Goal: Navigation & Orientation: Find specific page/section

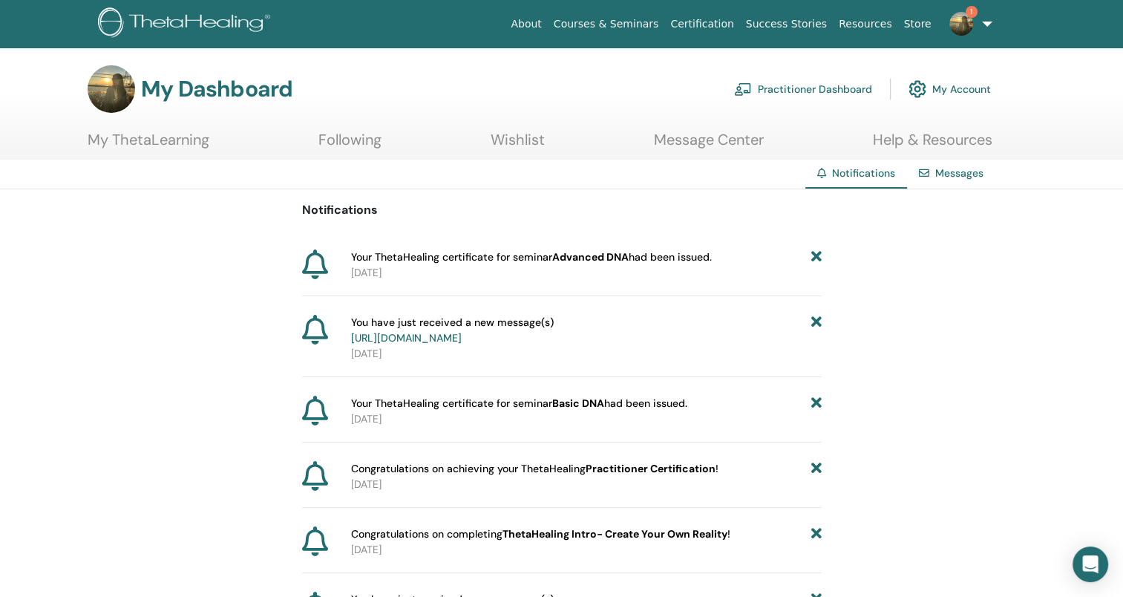
click at [589, 252] on b "Advanced DNA" at bounding box center [590, 256] width 76 height 13
click at [182, 139] on link "My ThetaLearning" at bounding box center [149, 145] width 122 height 29
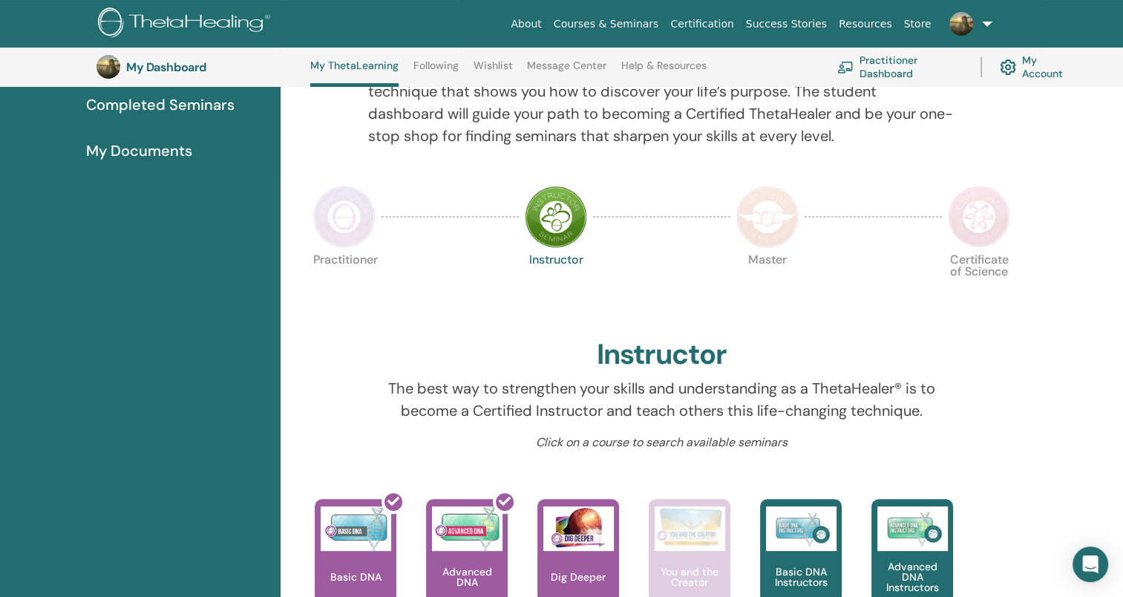
scroll to position [187, 0]
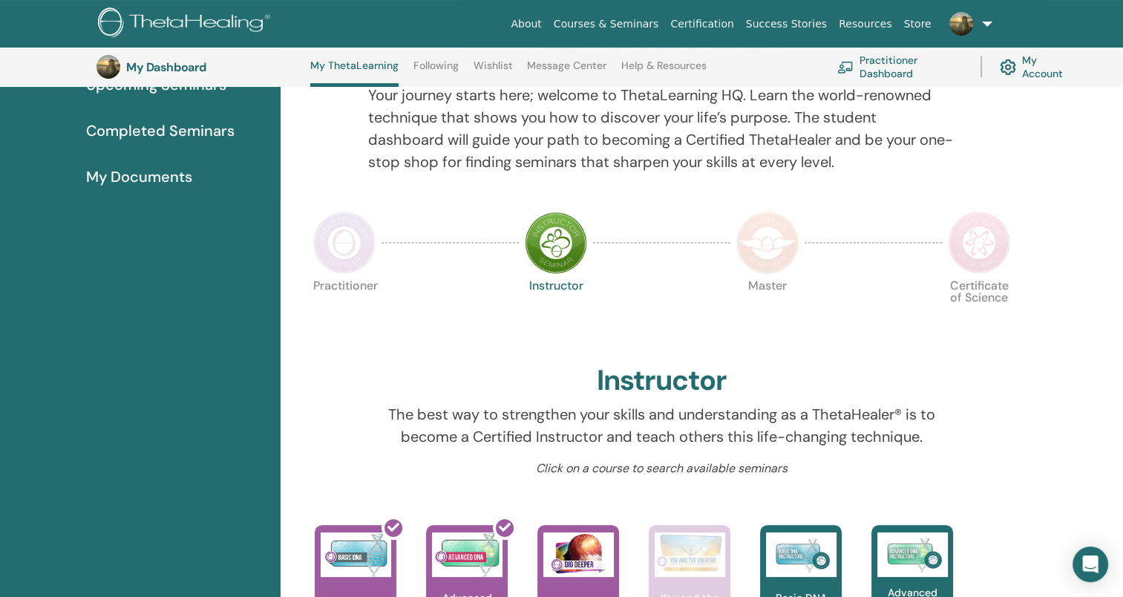
click at [324, 275] on div at bounding box center [344, 243] width 74 height 68
click at [339, 285] on p "Practitioner" at bounding box center [344, 311] width 62 height 62
click at [351, 232] on img at bounding box center [344, 243] width 62 height 62
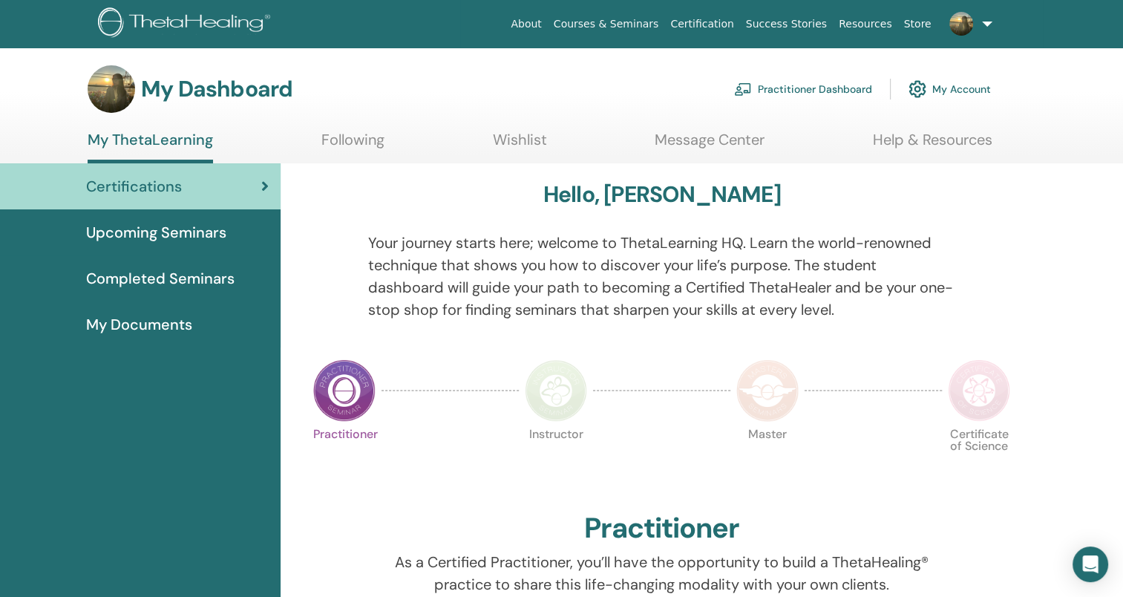
click at [166, 229] on span "Upcoming Seminars" at bounding box center [156, 232] width 140 height 22
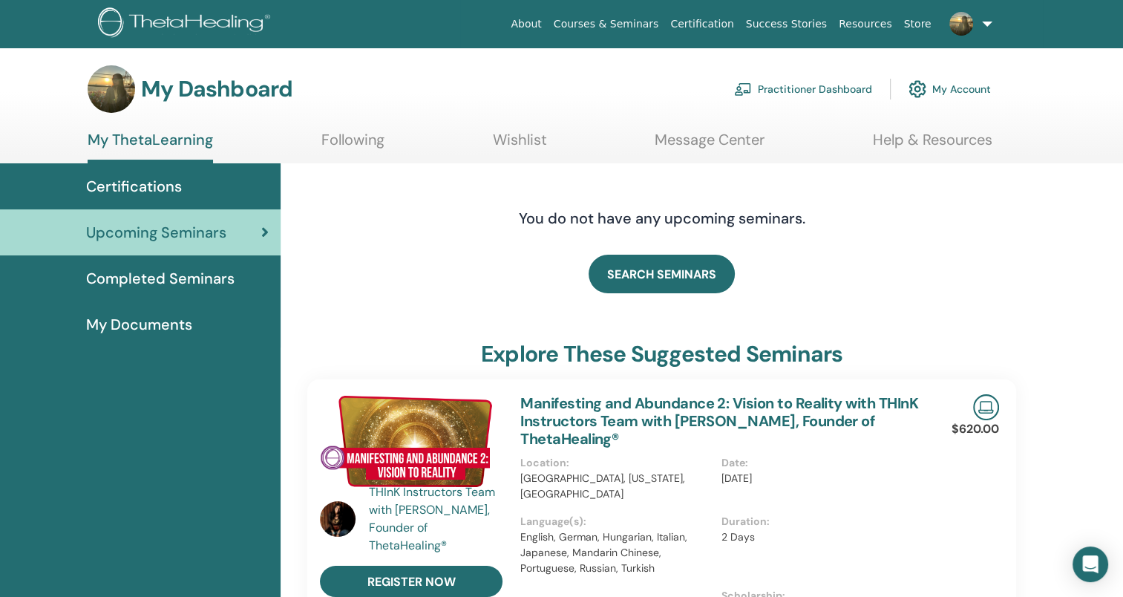
click at [127, 273] on span "Completed Seminars" at bounding box center [160, 278] width 148 height 22
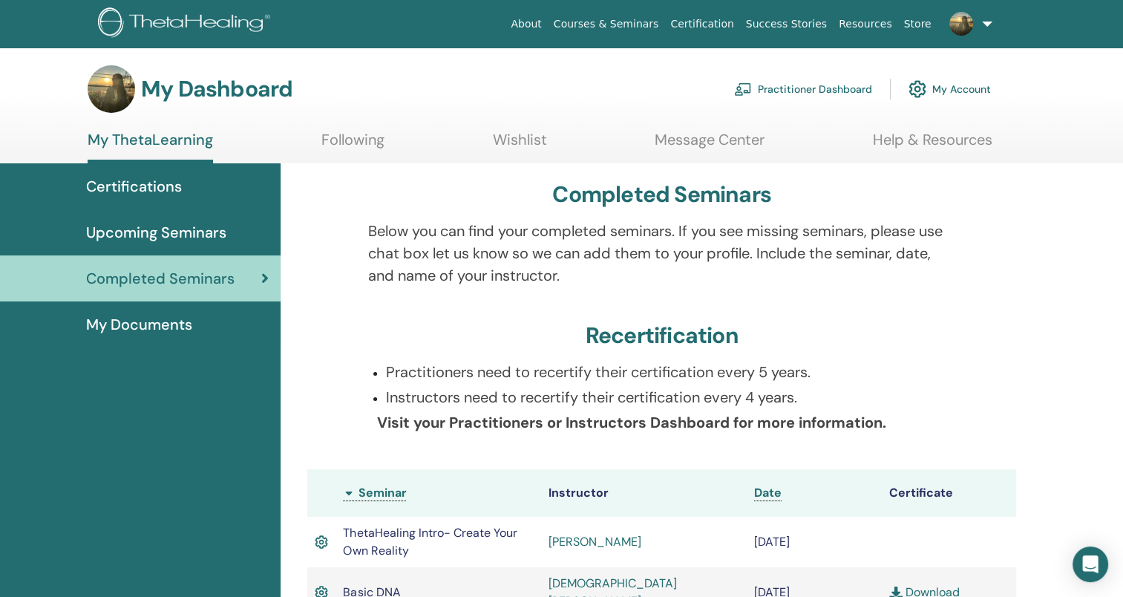
click at [157, 324] on span "My Documents" at bounding box center [139, 324] width 106 height 22
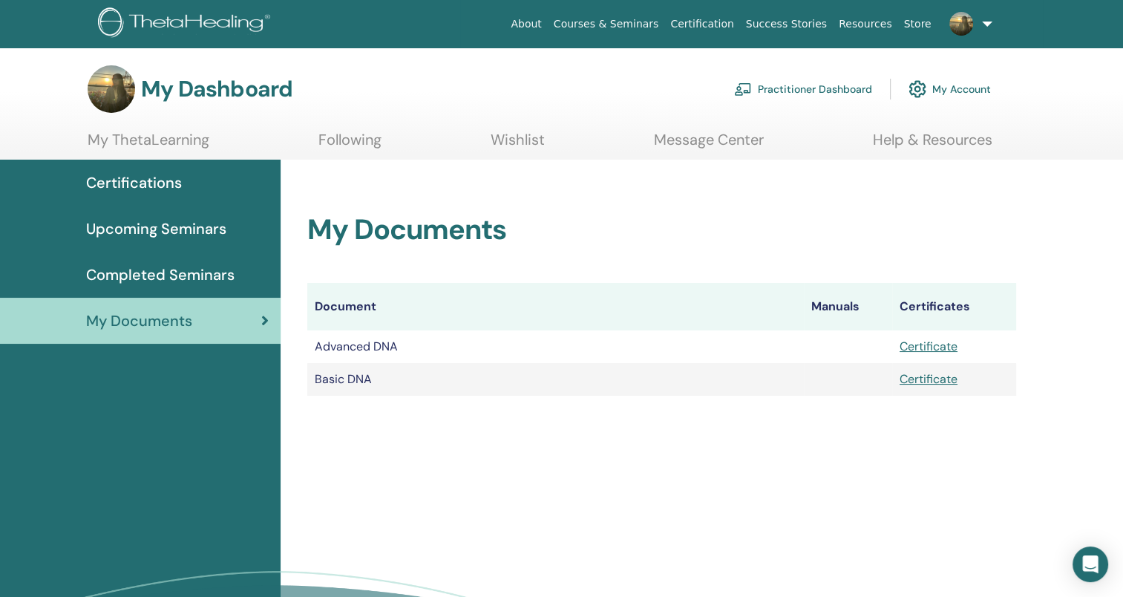
click at [154, 229] on span "Upcoming Seminars" at bounding box center [156, 229] width 140 height 22
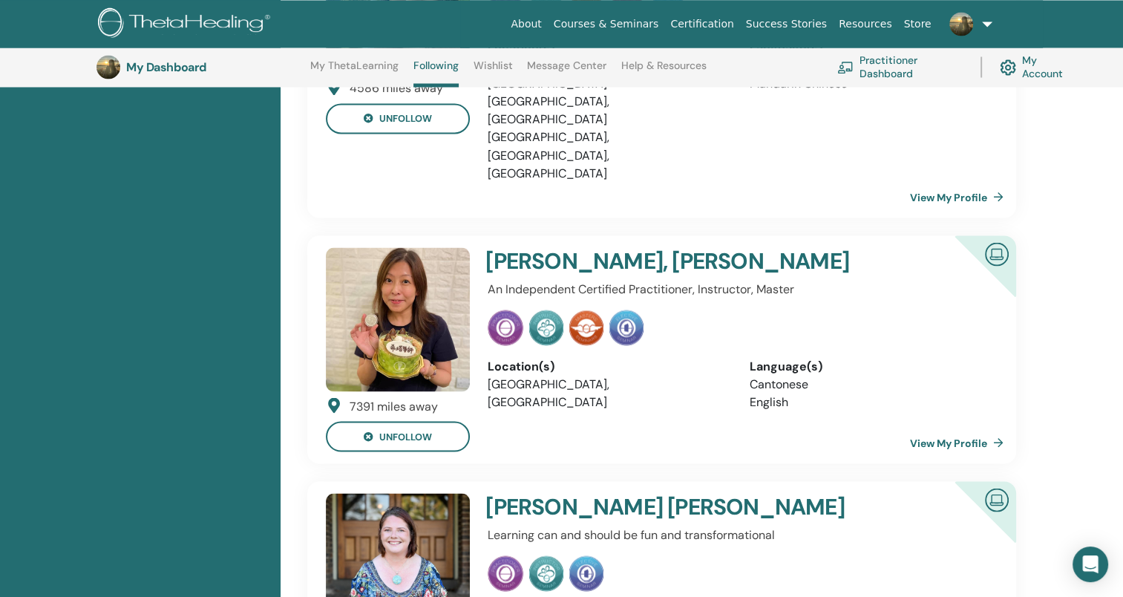
scroll to position [2637, 0]
